Goal: Task Accomplishment & Management: Use online tool/utility

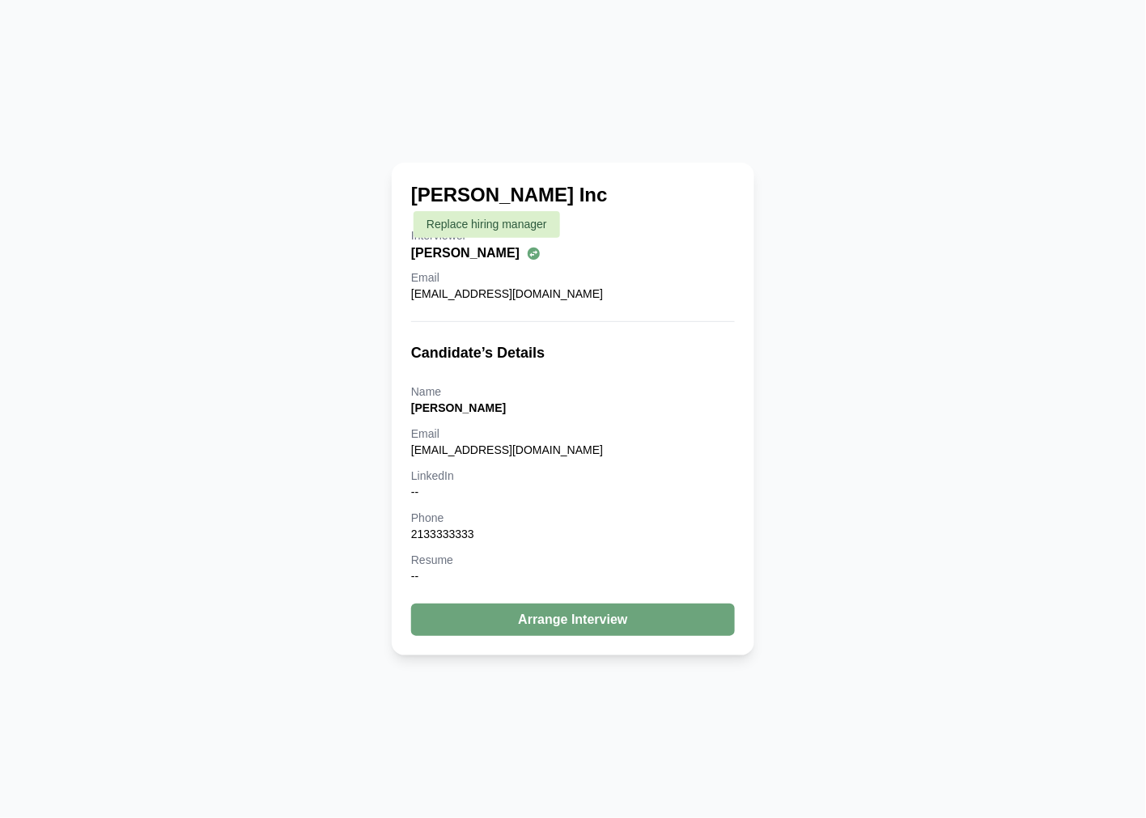
click at [526, 256] on icon at bounding box center [533, 253] width 15 height 15
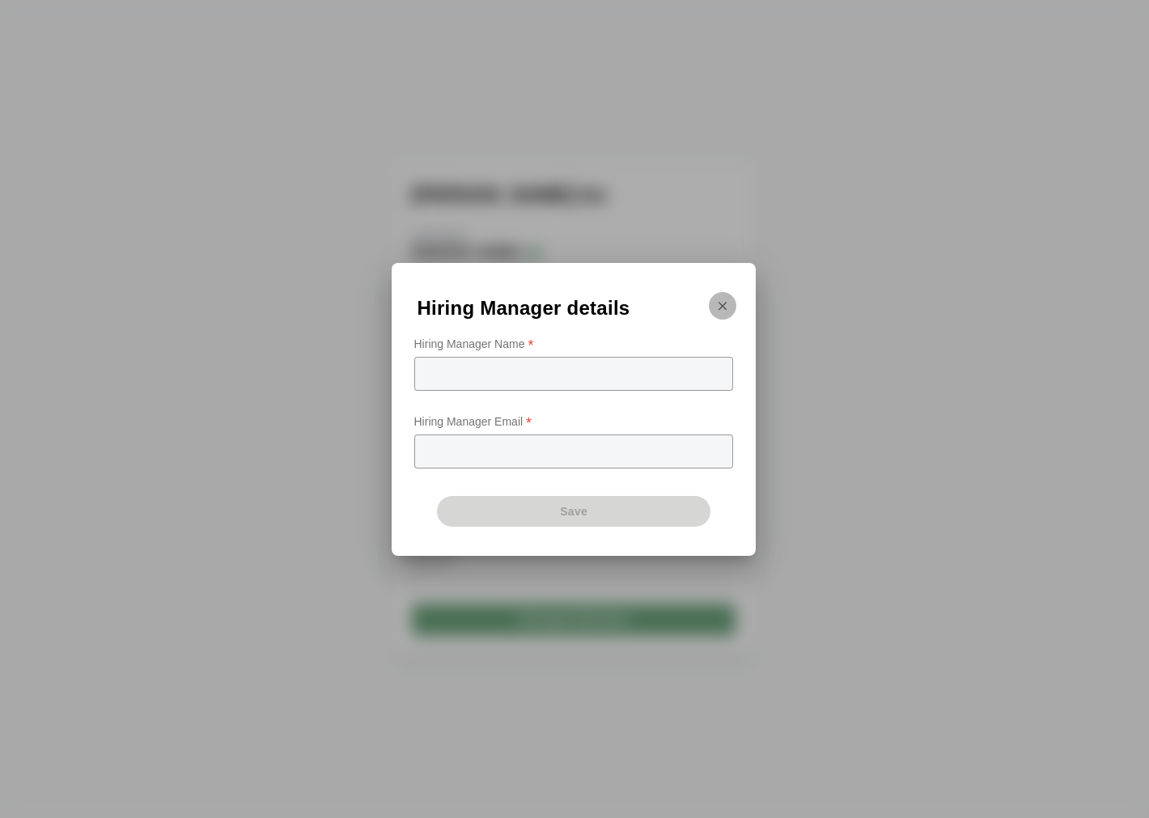
click at [724, 308] on icon "button" at bounding box center [723, 306] width 15 height 15
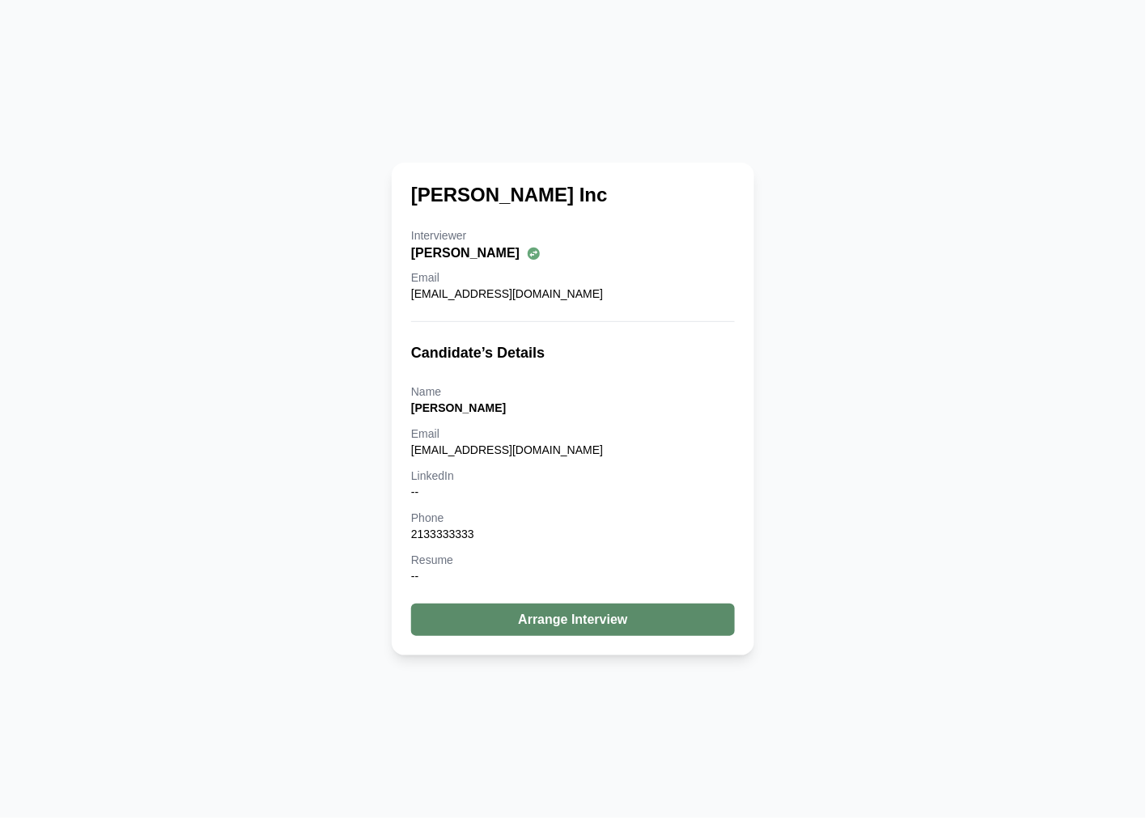
click at [603, 624] on button "Arrange Interview" at bounding box center [573, 620] width 324 height 32
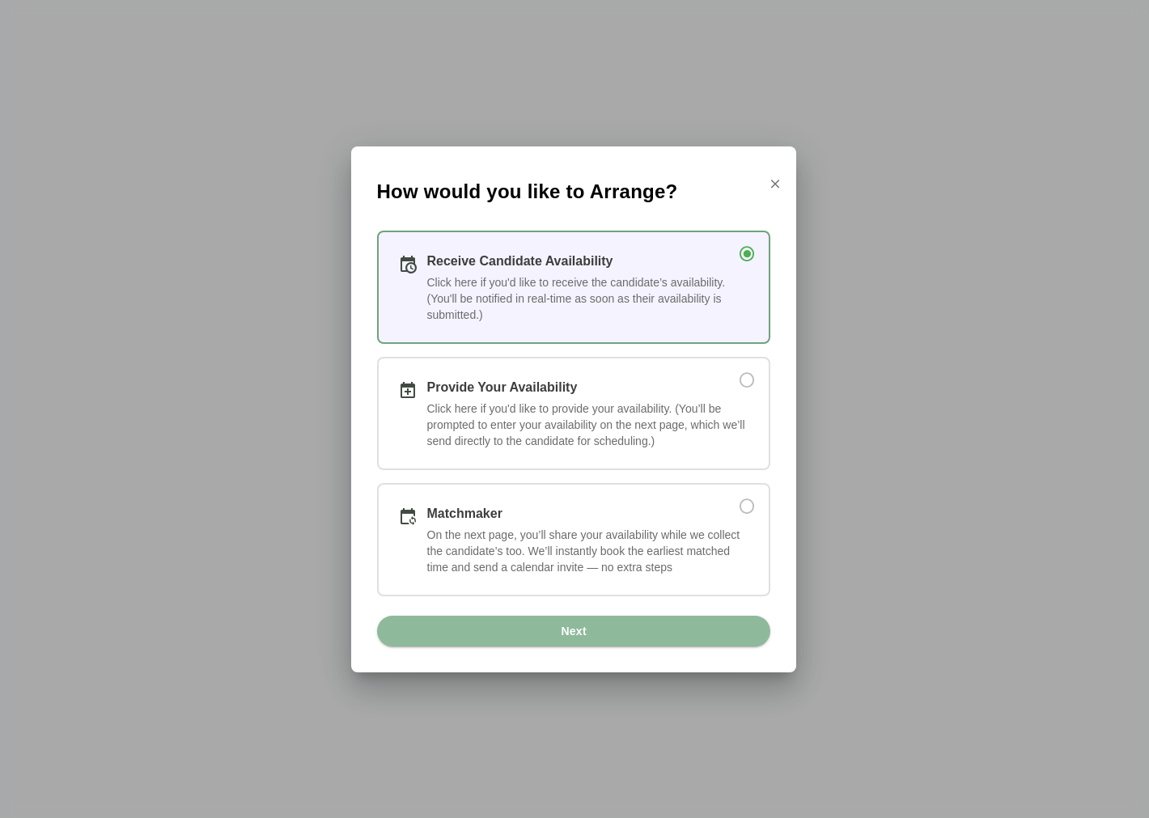
click at [530, 411] on div "Click here if you'd like to provide your availability. (You’ll be prompted to e…" at bounding box center [588, 425] width 322 height 49
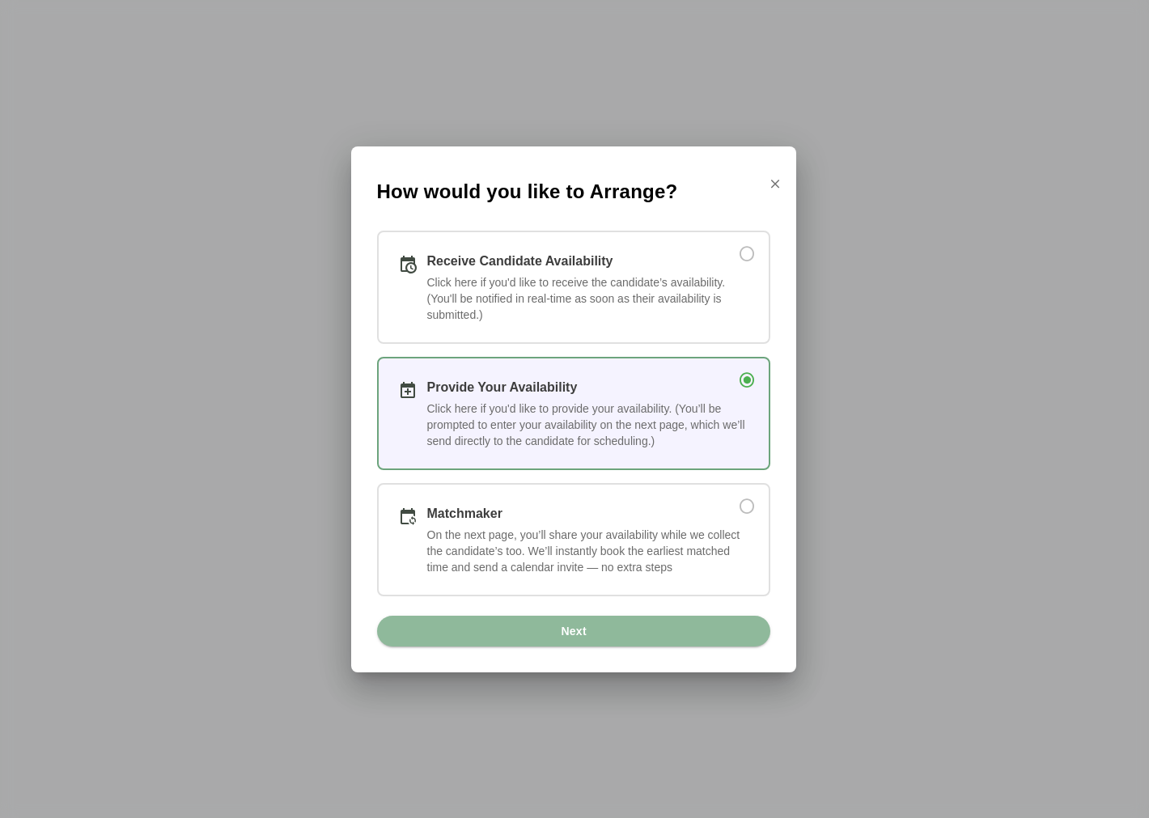
click at [529, 512] on div "Matchmaker" at bounding box center [572, 513] width 290 height 19
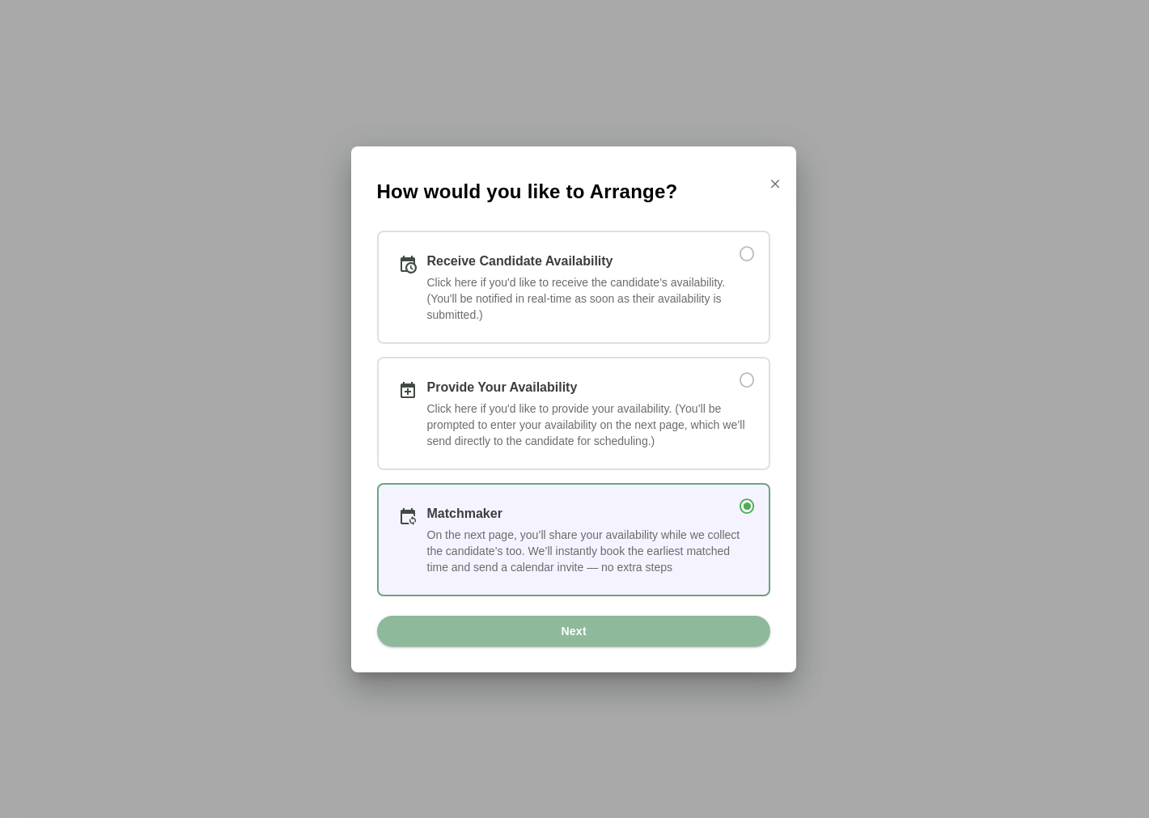
click at [530, 511] on div "Matchmaker" at bounding box center [572, 513] width 290 height 19
click at [551, 284] on div "Click here if you'd like to receive the candidate’s availability. (You'll be no…" at bounding box center [588, 298] width 322 height 49
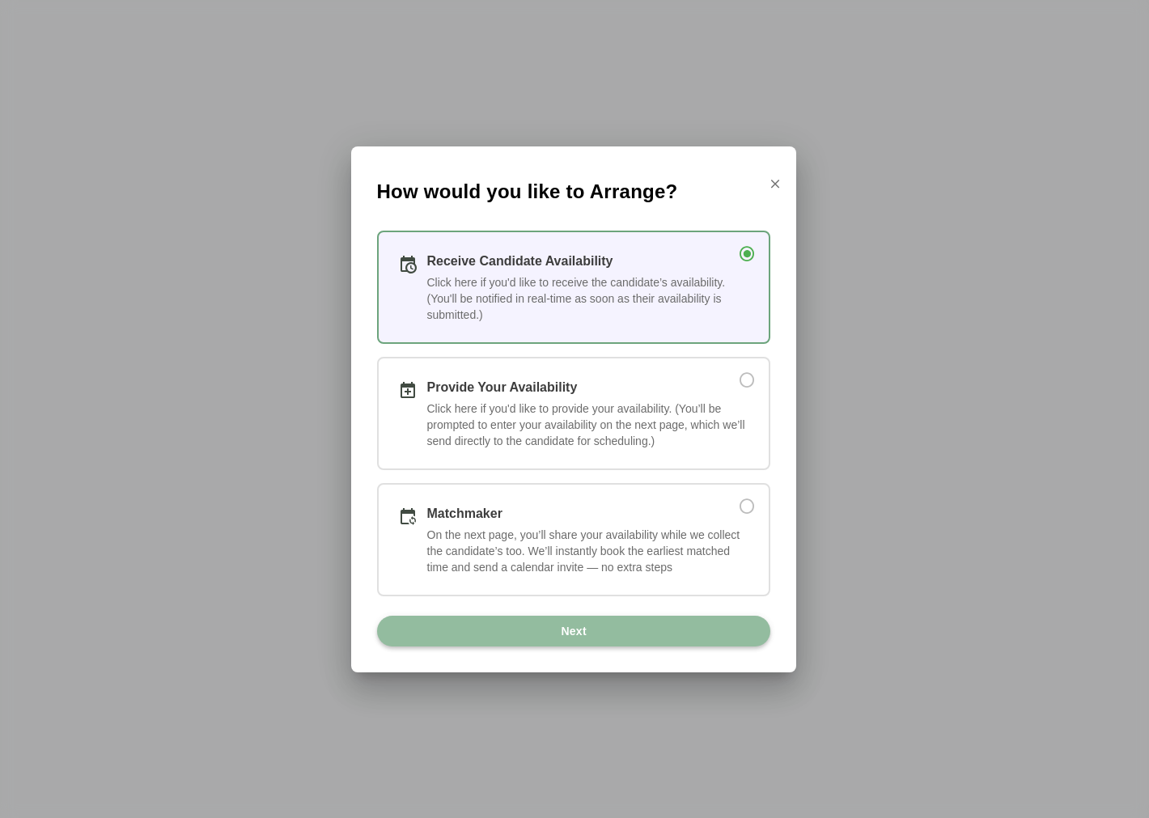
click at [563, 632] on span "Next" at bounding box center [573, 631] width 27 height 31
